Goal: Use online tool/utility: Utilize a website feature to perform a specific function

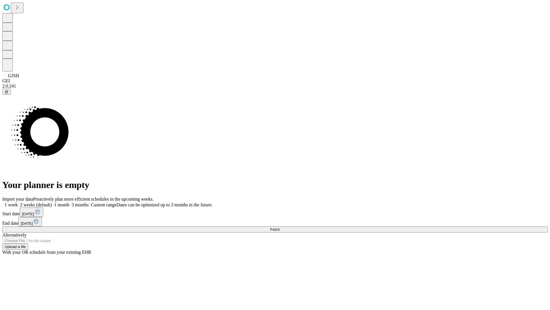
click at [280, 227] on span "Fetch" at bounding box center [274, 229] width 9 height 4
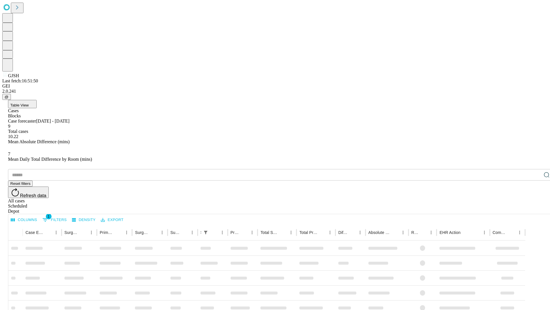
click at [29, 103] on span "Table View" at bounding box center [19, 105] width 18 height 4
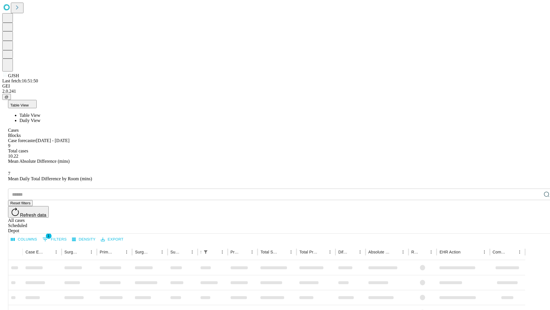
click at [40, 118] on span "Daily View" at bounding box center [29, 120] width 21 height 5
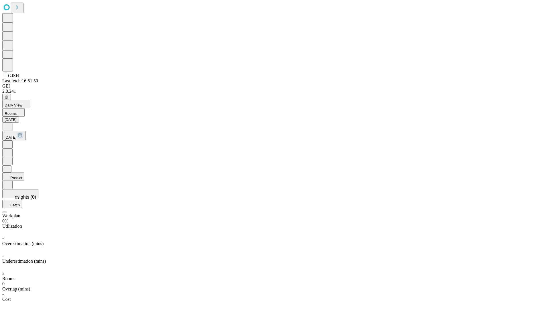
click at [24, 172] on button "Predict" at bounding box center [13, 176] width 22 height 8
